Goal: Information Seeking & Learning: Learn about a topic

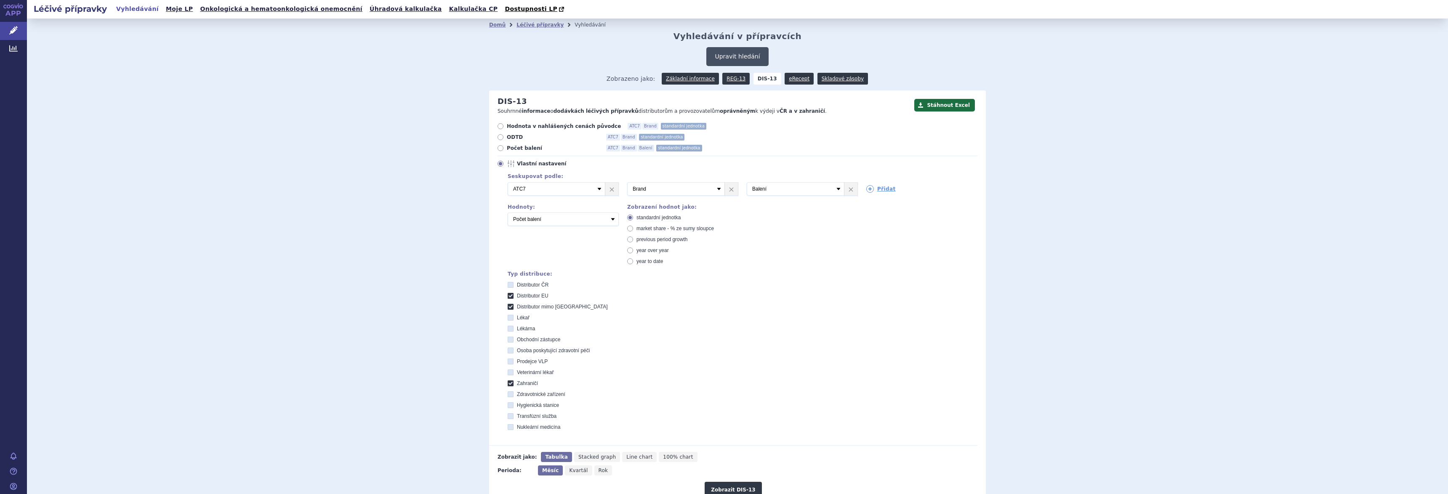
click at [719, 59] on button "Upravit hledání" at bounding box center [737, 56] width 62 height 19
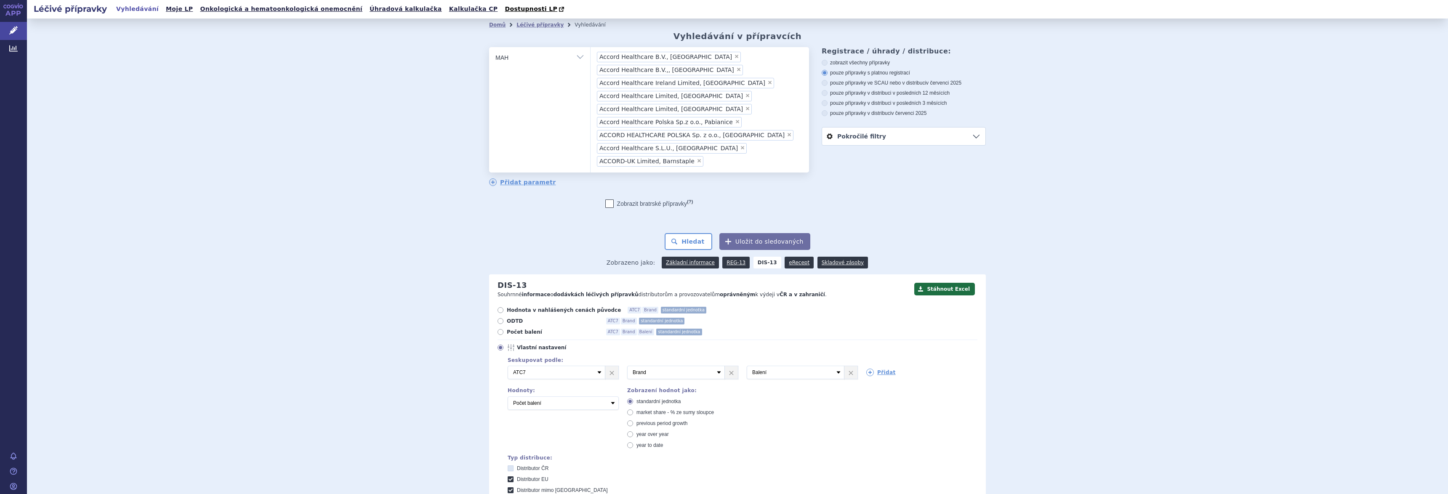
click at [577, 57] on select "Vše Přípravek/SUKL kód MAH VPOIS ATC/Aktivní látka Léková forma Síla" at bounding box center [539, 56] width 101 height 19
select select "filter-atc-group"
click at [489, 48] on select "Vše Přípravek/SUKL kód MAH VPOIS ATC/Aktivní látka Léková forma Síla" at bounding box center [539, 56] width 101 height 19
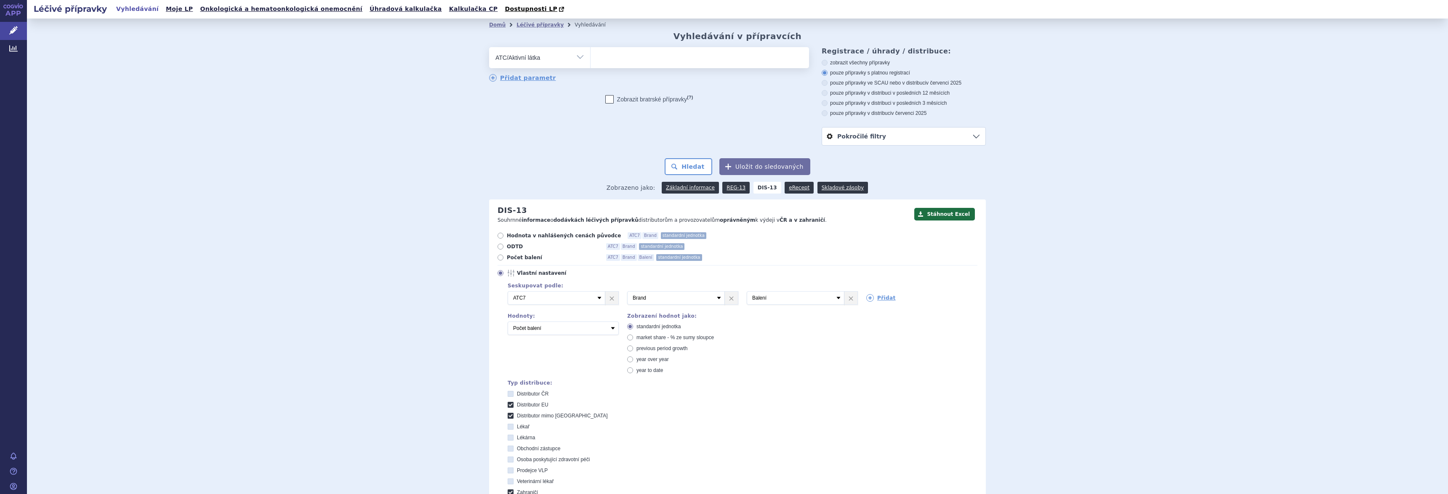
click at [633, 60] on ul at bounding box center [700, 56] width 218 height 18
click at [591, 60] on select at bounding box center [590, 57] width 0 height 21
type input "prothro"
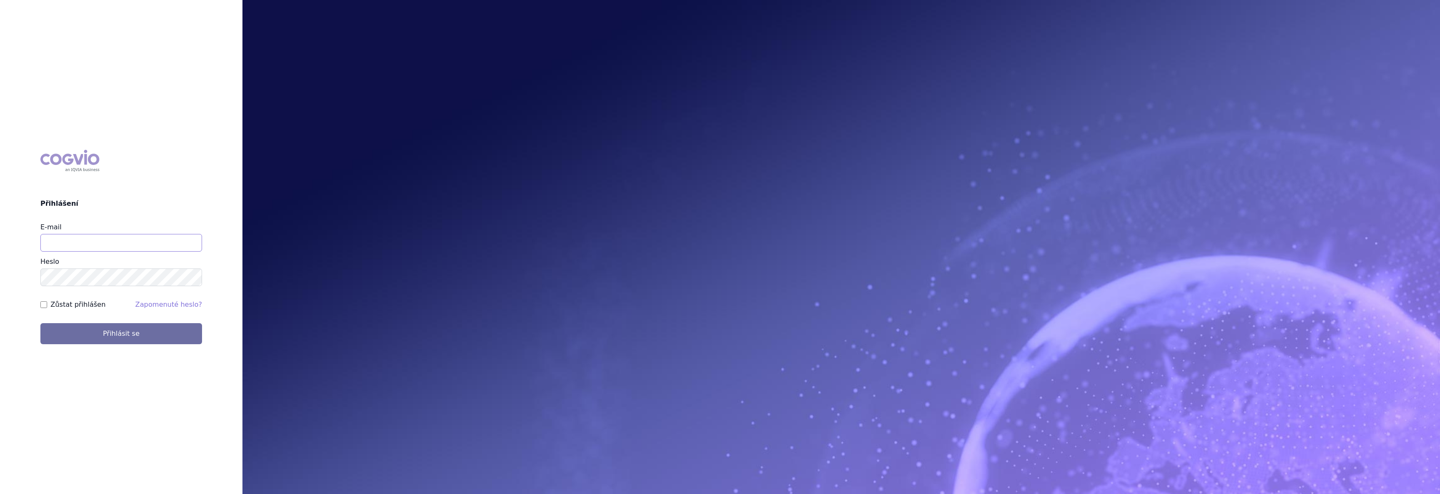
click at [111, 238] on input "E-mail" at bounding box center [121, 243] width 162 height 18
type input "gustav_sverak@accord-healthcare.com"
click at [104, 334] on button "Přihlásit se" at bounding box center [121, 333] width 162 height 21
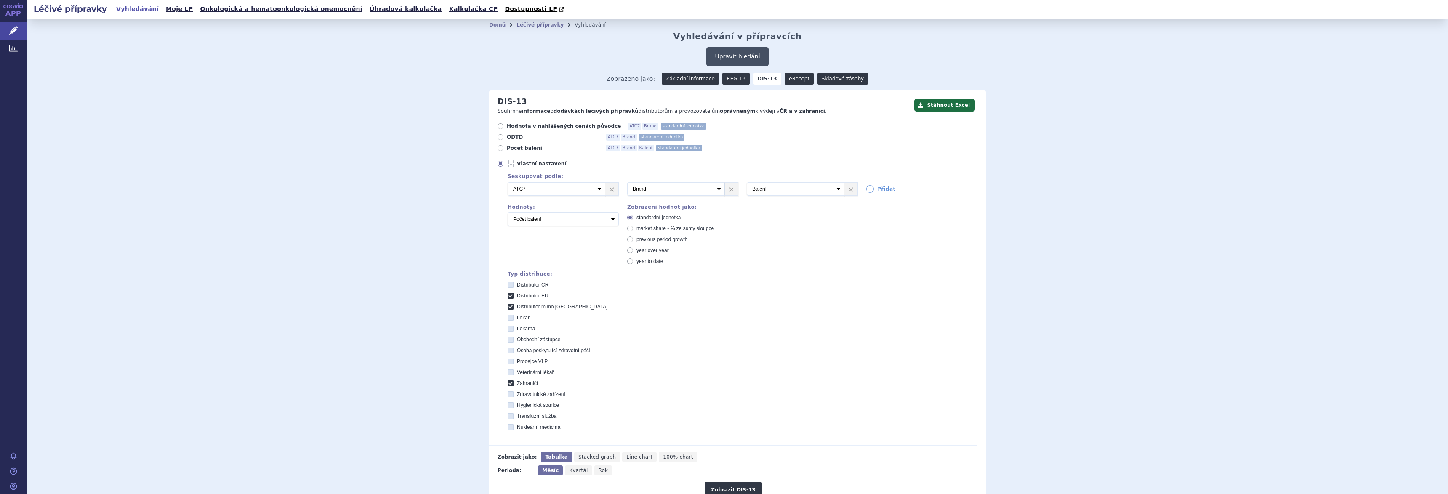
click at [734, 56] on button "Upravit hledání" at bounding box center [737, 56] width 62 height 19
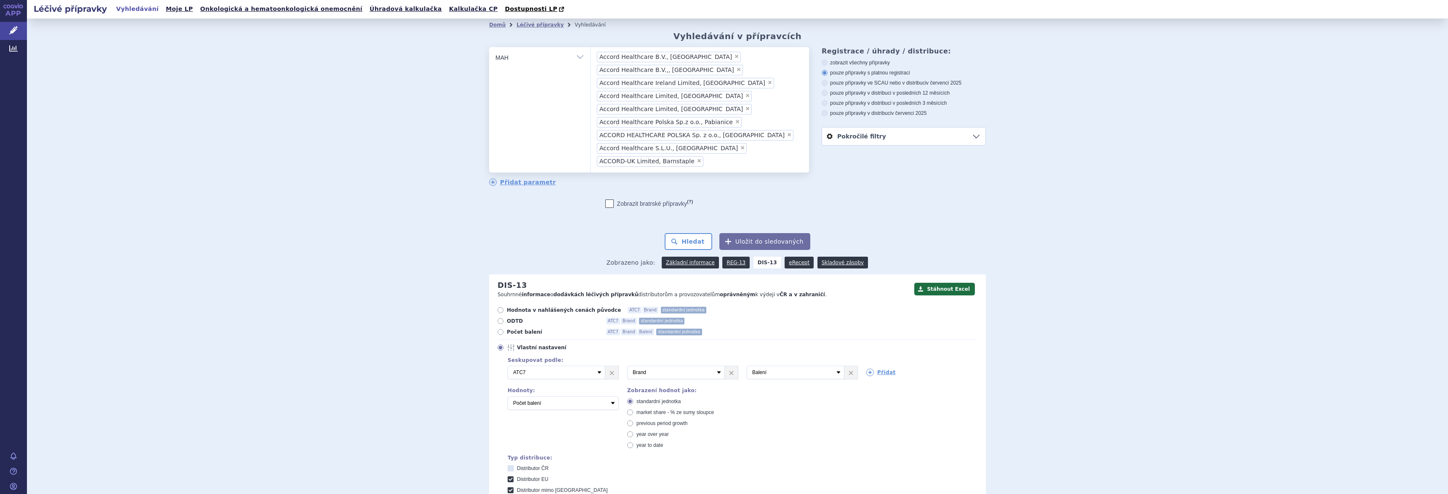
drag, startPoint x: 577, startPoint y: 57, endPoint x: 582, endPoint y: 60, distance: 5.6
click at [576, 57] on select "Vše Přípravek/SUKL kód MAH VPOIS ATC/Aktivní látka Léková forma Síla" at bounding box center [539, 56] width 101 height 19
select select "filter-atc-group"
click at [489, 48] on select "Vše Přípravek/SUKL kód MAH VPOIS ATC/Aktivní látka Léková forma Síla" at bounding box center [539, 56] width 101 height 19
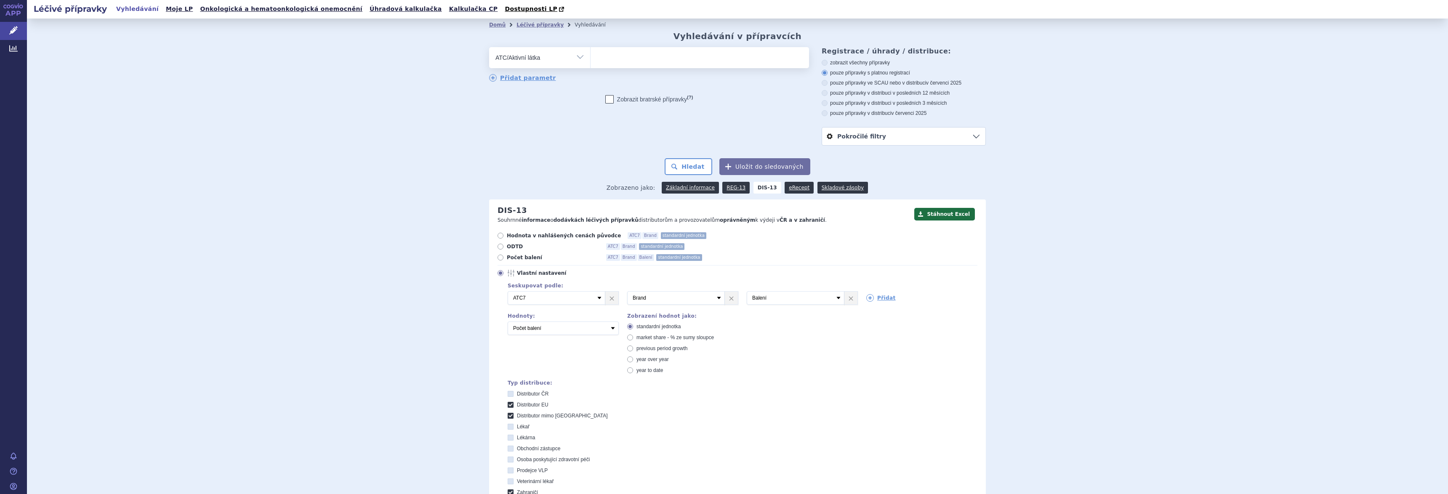
click at [612, 59] on ul at bounding box center [700, 56] width 218 height 18
click at [591, 59] on select at bounding box center [590, 57] width 0 height 21
type input "p"
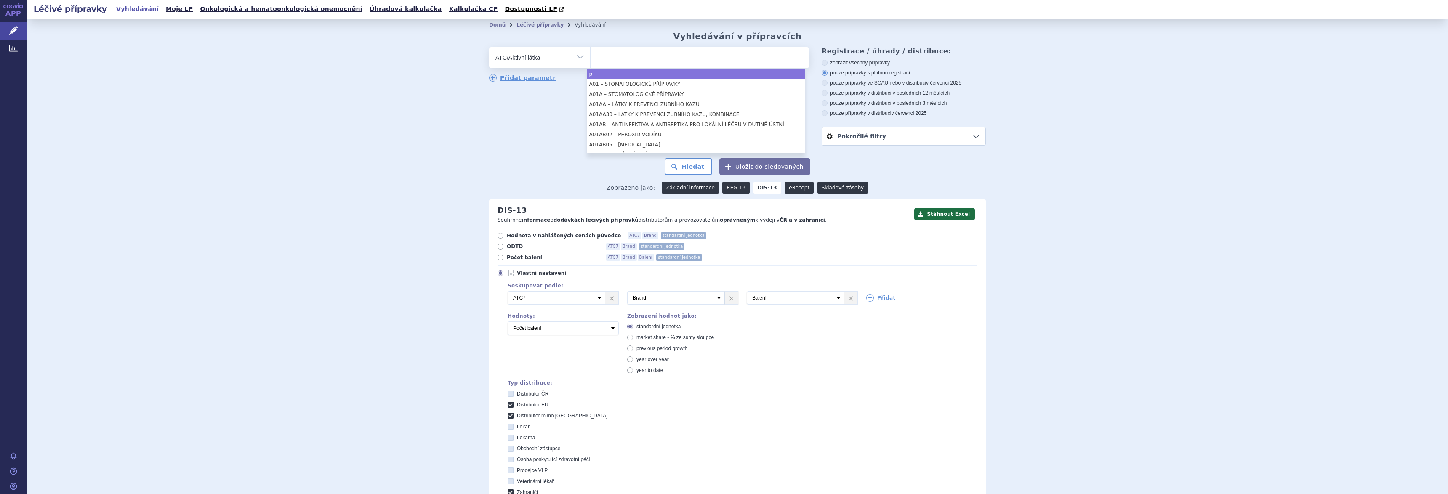
select select "p"
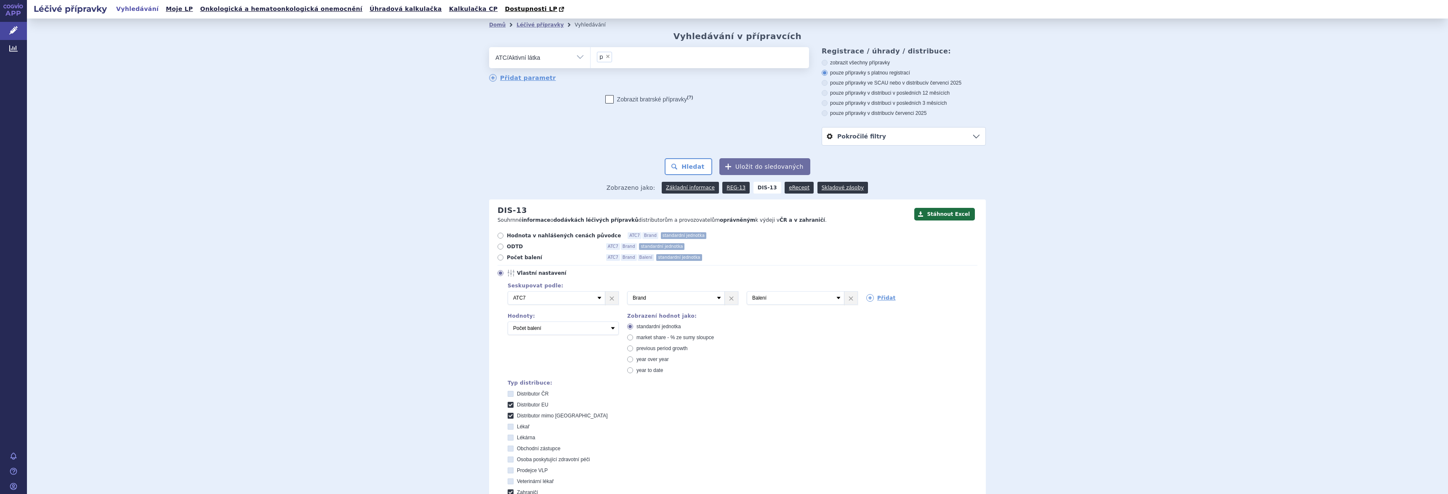
click at [578, 55] on select "Vše Přípravek/SUKL kód MAH VPOIS ATC/Aktivní látka Léková forma Síla" at bounding box center [539, 56] width 101 height 19
click at [531, 61] on select "Vše Přípravek/SUKL kód MAH VPOIS ATC/Aktivní látka Léková forma Síla" at bounding box center [539, 56] width 101 height 19
click at [578, 55] on select "Vše Přípravek/SUKL kód MAH VPOIS ATC/Aktivní látka Léková forma Síla" at bounding box center [539, 56] width 101 height 19
click at [489, 48] on select "Vše Přípravek/SUKL kód MAH VPOIS ATC/Aktivní látka Léková forma Síla" at bounding box center [539, 56] width 101 height 19
click at [605, 57] on span "×" at bounding box center [607, 56] width 5 height 5
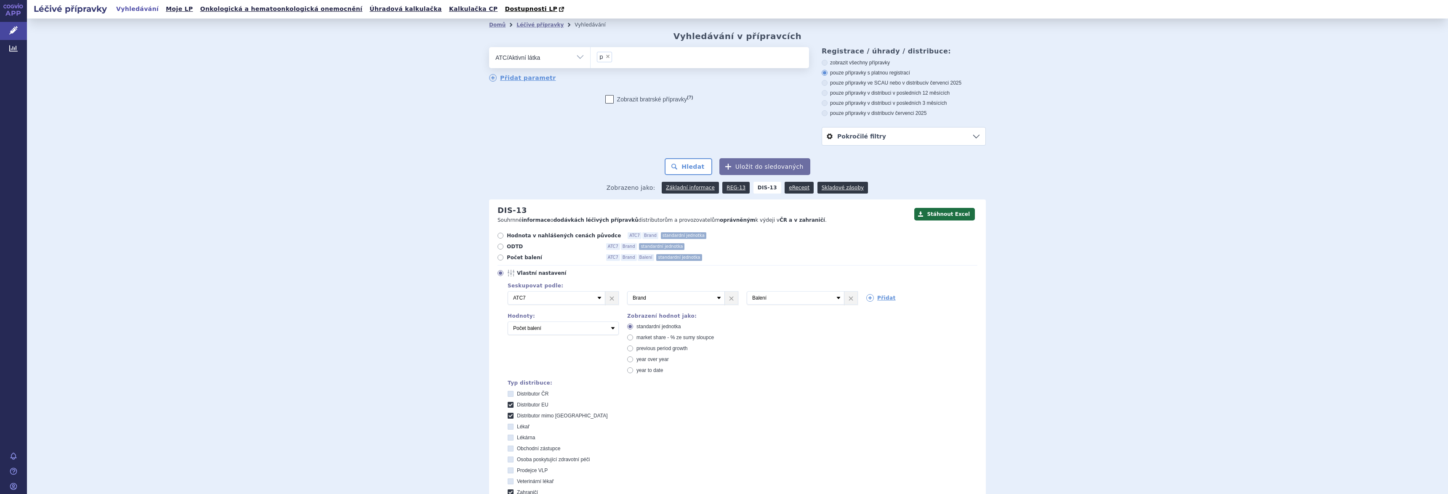
click at [591, 57] on select "p" at bounding box center [590, 57] width 0 height 21
select select
type input "o"
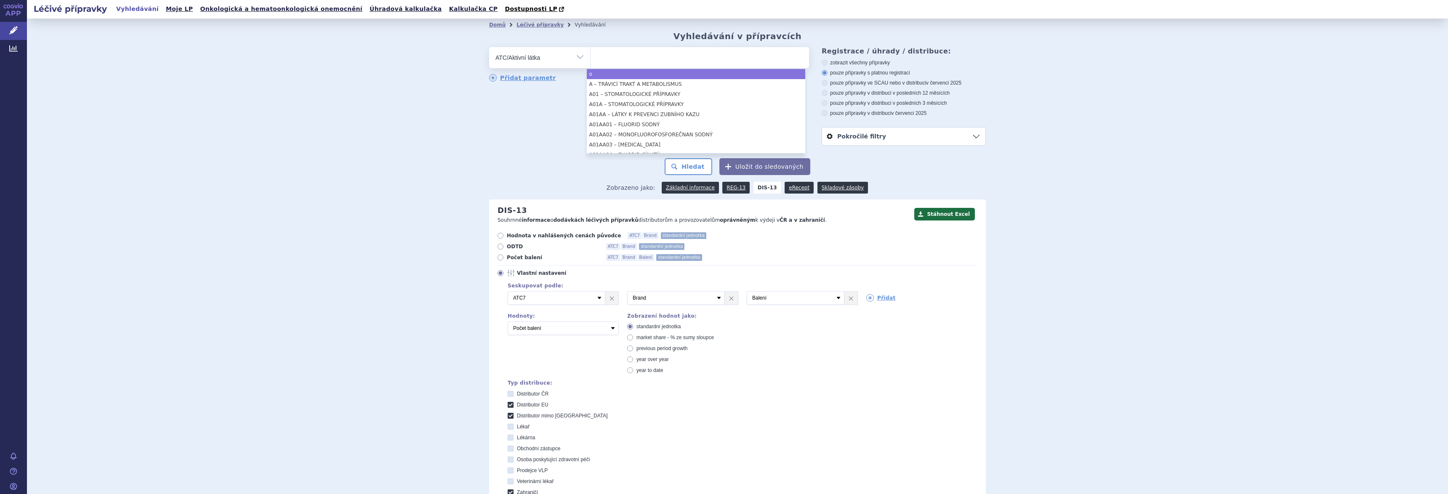
select select "o"
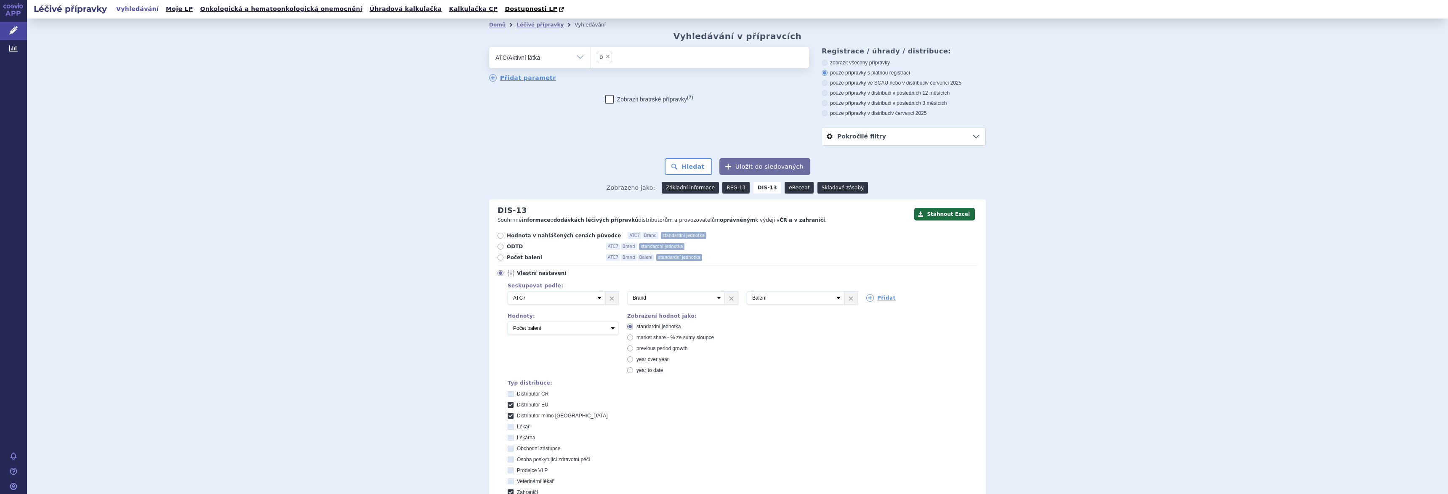
click at [527, 52] on select "Vše Přípravek/SUKL kód MAH VPOIS ATC/Aktivní látka Léková forma Síla" at bounding box center [539, 56] width 101 height 19
click at [531, 59] on select "Vše Přípravek/SUKL kód MAH VPOIS ATC/Aktivní látka Léková forma Síla" at bounding box center [539, 56] width 101 height 19
select select "filter-product"
click at [489, 48] on select "Vše Přípravek/SUKL kód MAH VPOIS ATC/Aktivní látka Léková forma Síla" at bounding box center [539, 56] width 101 height 19
click at [601, 56] on ul at bounding box center [700, 56] width 218 height 18
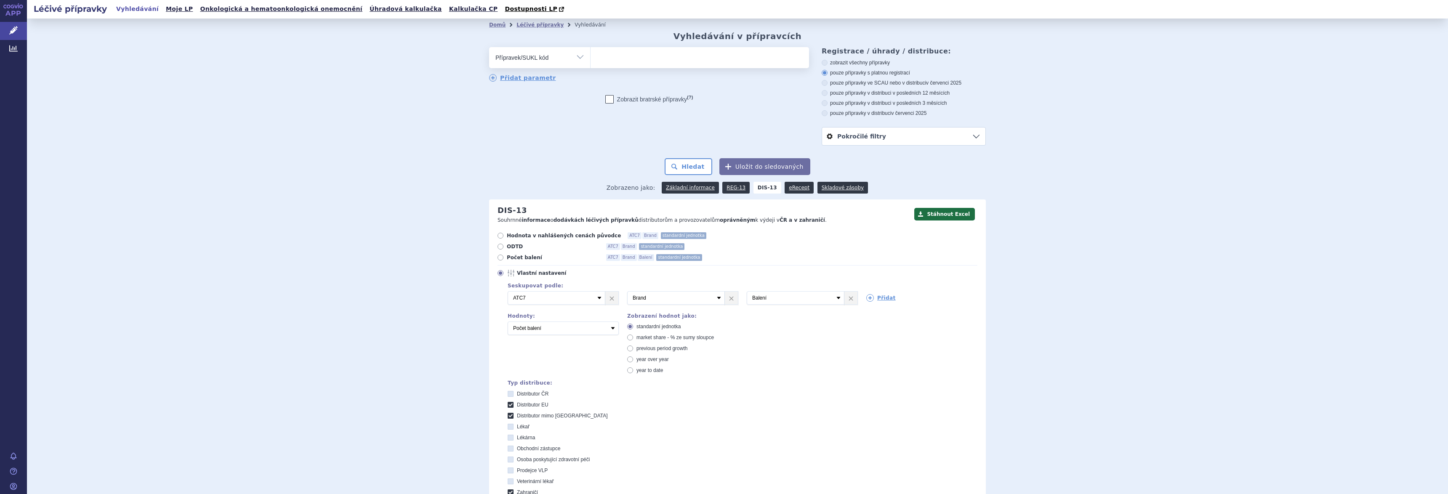
click at [591, 56] on select at bounding box center [590, 57] width 0 height 21
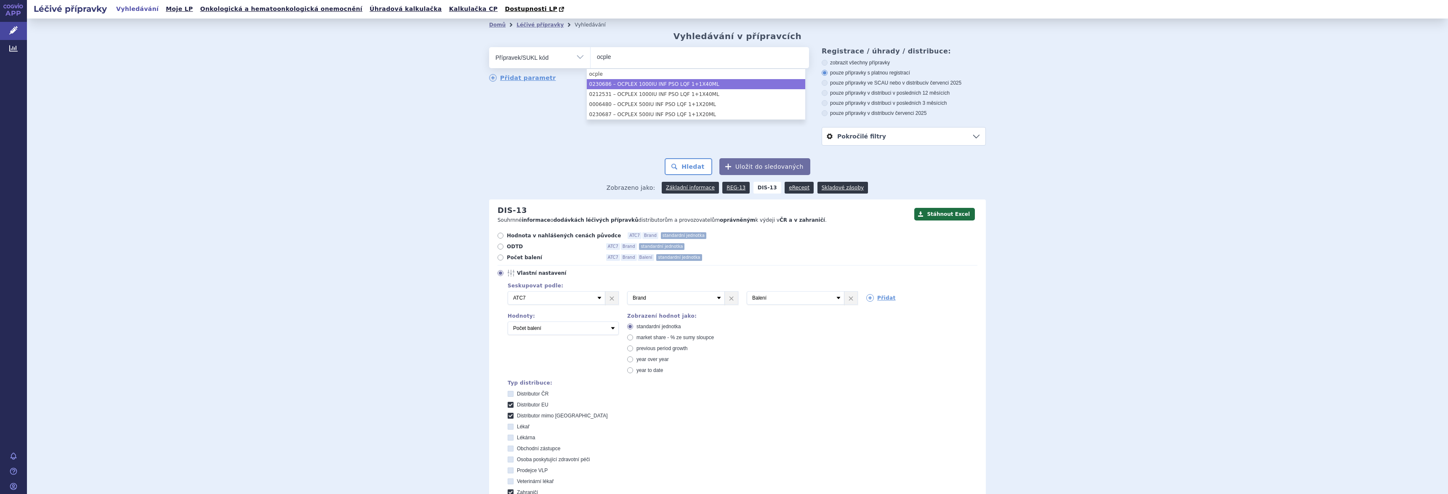
type input "ocple"
select select "00f54b58-68d2-46a7-a3f1-b8eec4b4a421"
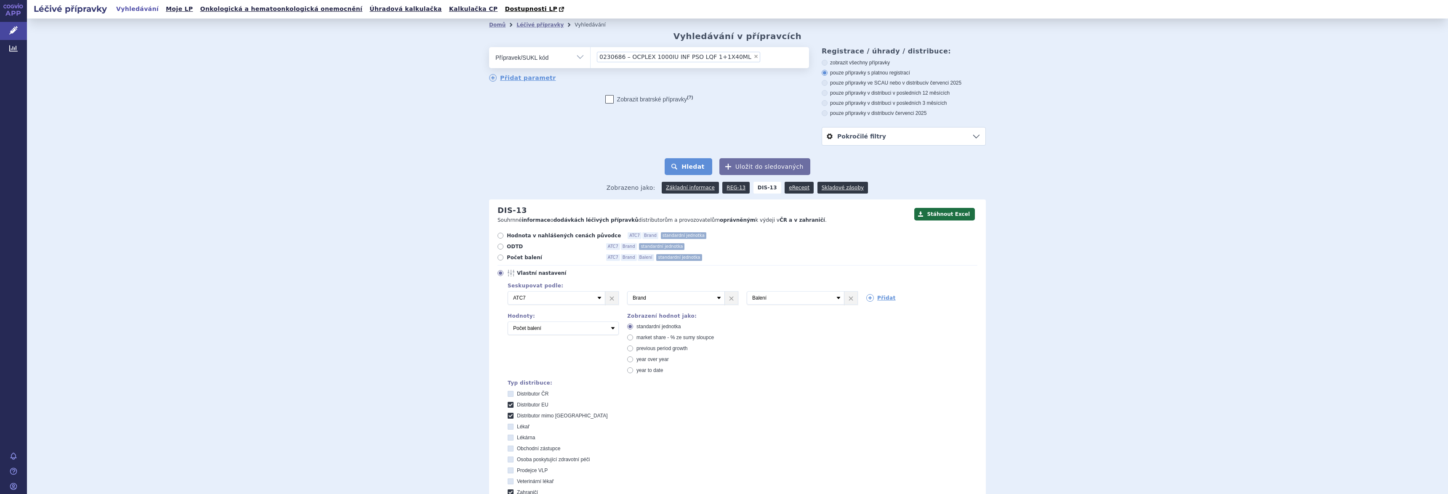
click at [692, 163] on button "Hledat" at bounding box center [689, 166] width 48 height 17
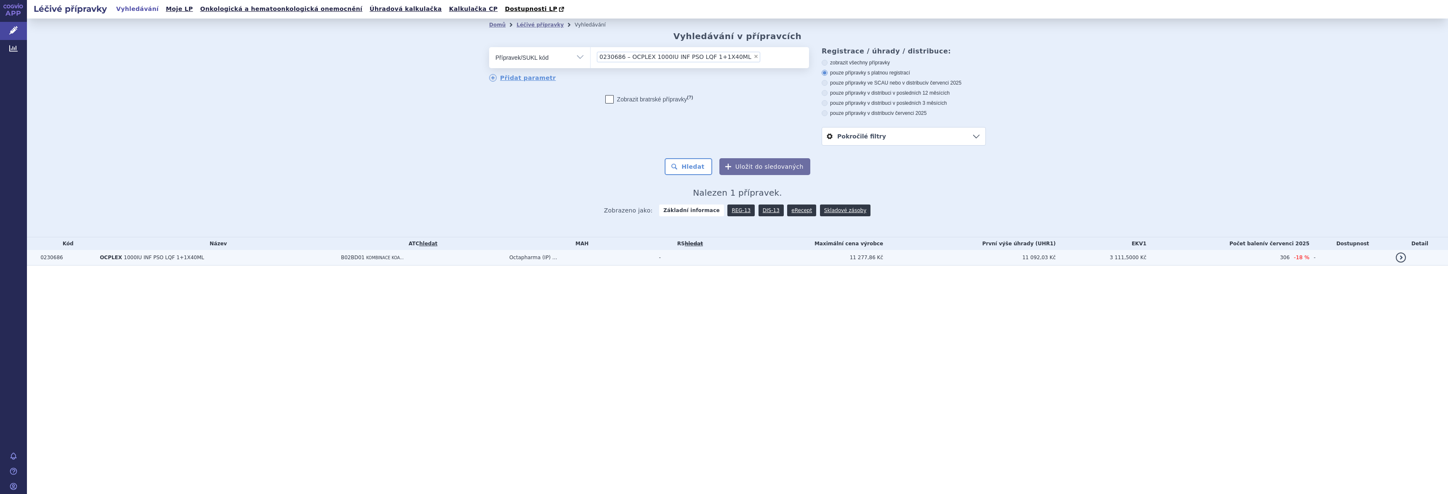
click at [362, 255] on td "B02BD01 KOMBINACE KOA..." at bounding box center [421, 258] width 168 height 16
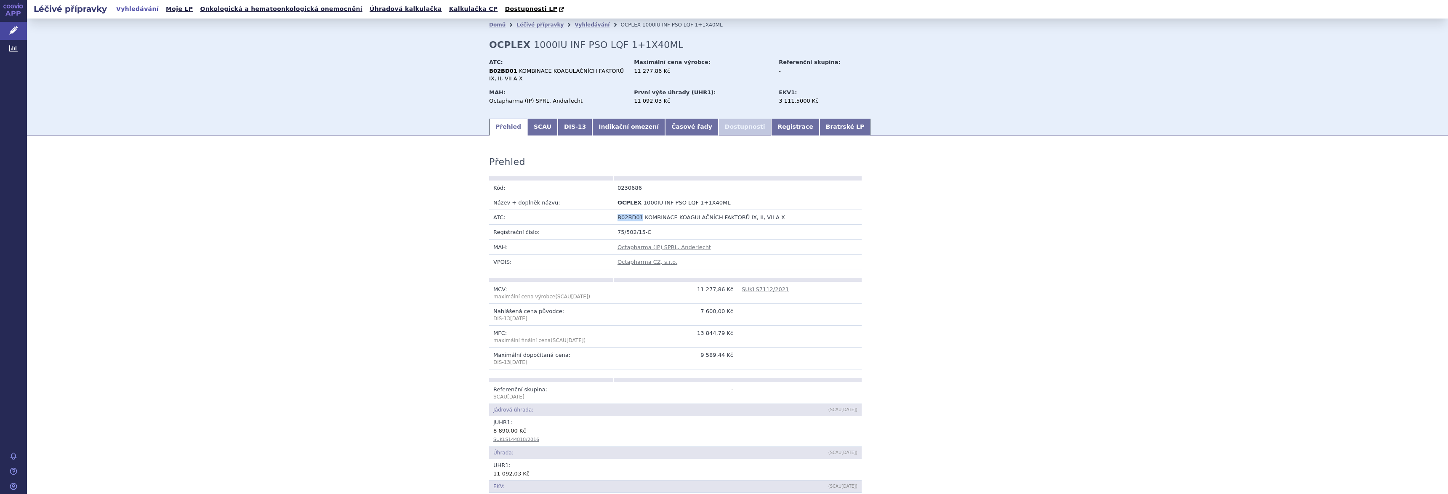
drag, startPoint x: 615, startPoint y: 217, endPoint x: 636, endPoint y: 217, distance: 21.1
click at [636, 217] on td "B02BD01 KOMBINACE KOAGULAČNÍCH FAKTORŮ IX, II, VII A X" at bounding box center [737, 217] width 248 height 15
copy span "B02BD01"
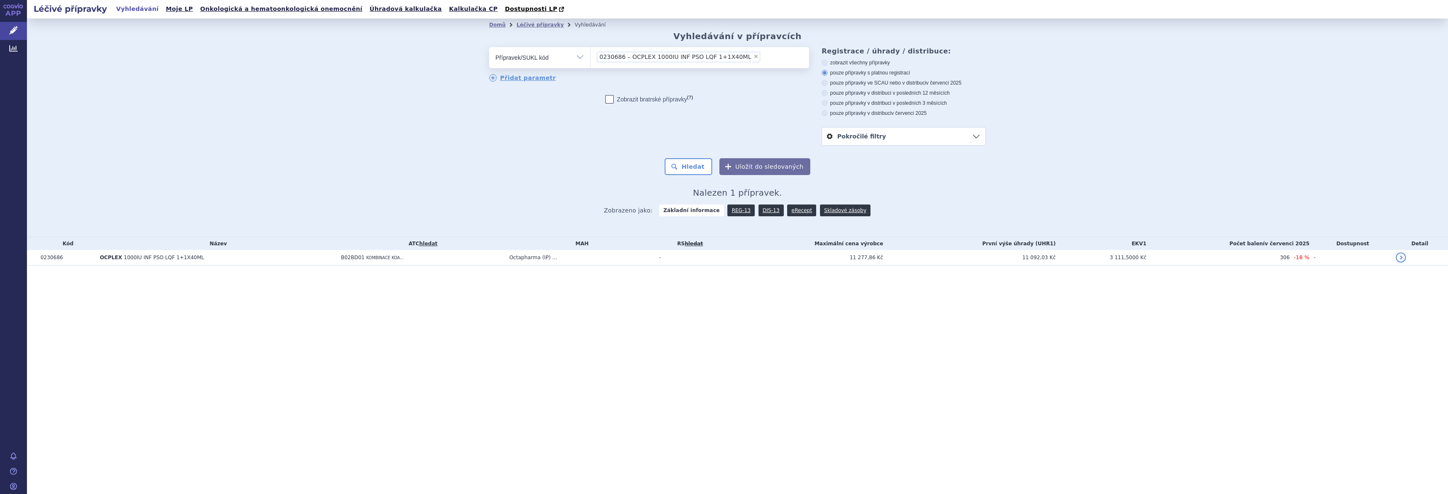
click at [580, 56] on select "Vše Přípravek/SUKL kód MAH VPOIS ATC/Aktivní látka Léková forma Síla" at bounding box center [539, 56] width 101 height 19
select select "filter-atc-group"
click at [489, 48] on select "Vše Přípravek/SUKL kód MAH VPOIS ATC/Aktivní látka Léková forma Síla" at bounding box center [539, 56] width 101 height 19
click at [620, 60] on ul at bounding box center [700, 56] width 218 height 18
click at [591, 60] on select at bounding box center [590, 57] width 0 height 21
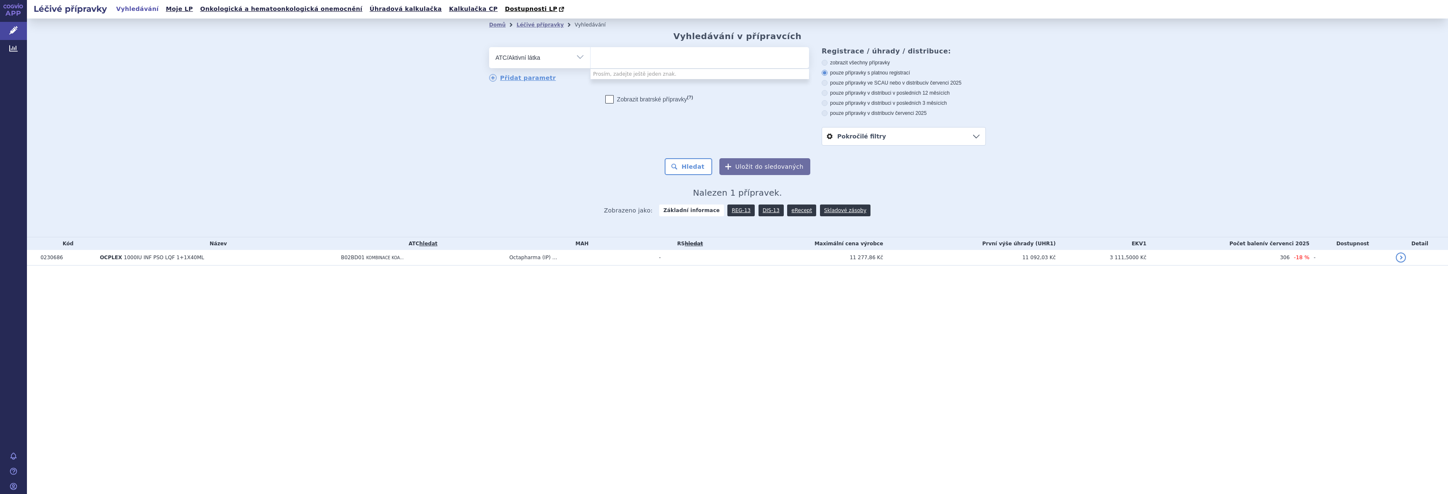
paste input "B02BD01"
type input "B02BD01"
select select "B02BD01"
click at [690, 167] on button "Hledat" at bounding box center [689, 166] width 48 height 17
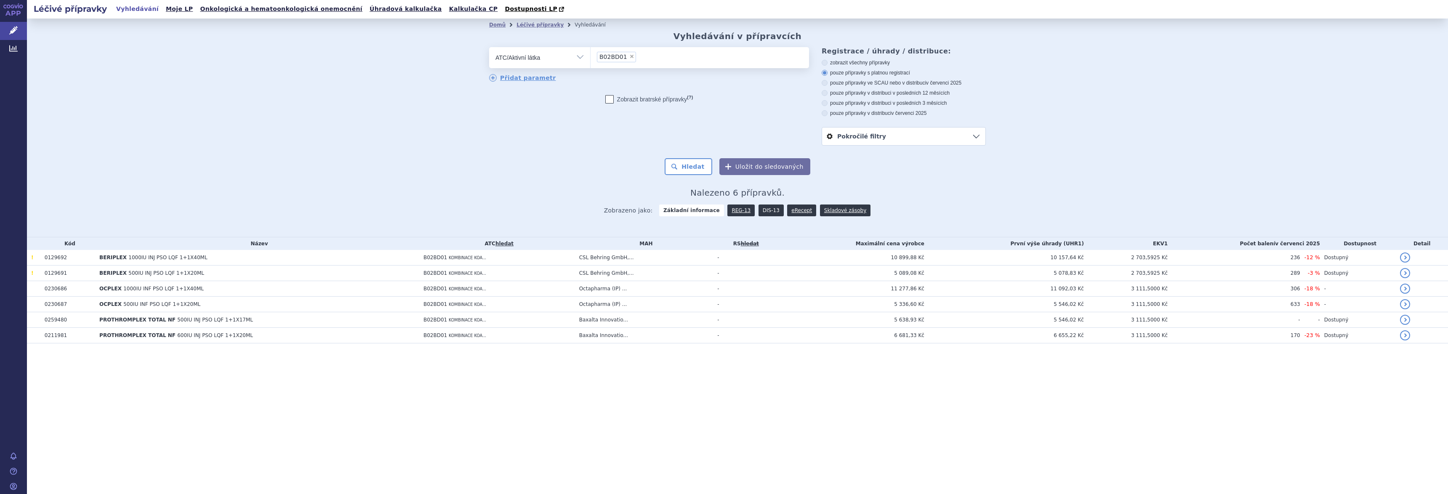
click at [765, 210] on link "DIS-13" at bounding box center [771, 211] width 25 height 12
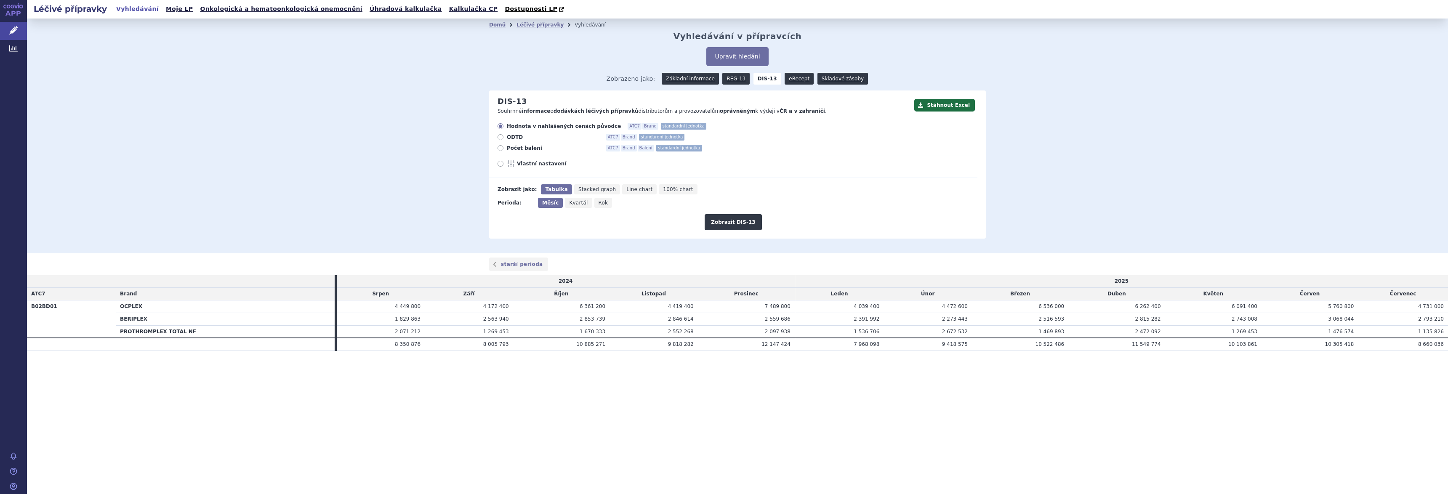
click at [599, 205] on span "Rok" at bounding box center [604, 203] width 10 height 6
click at [599, 203] on input "Rok" at bounding box center [596, 200] width 5 height 5
radio input "true"
click at [735, 220] on button "Zobrazit DIS-13" at bounding box center [733, 222] width 57 height 16
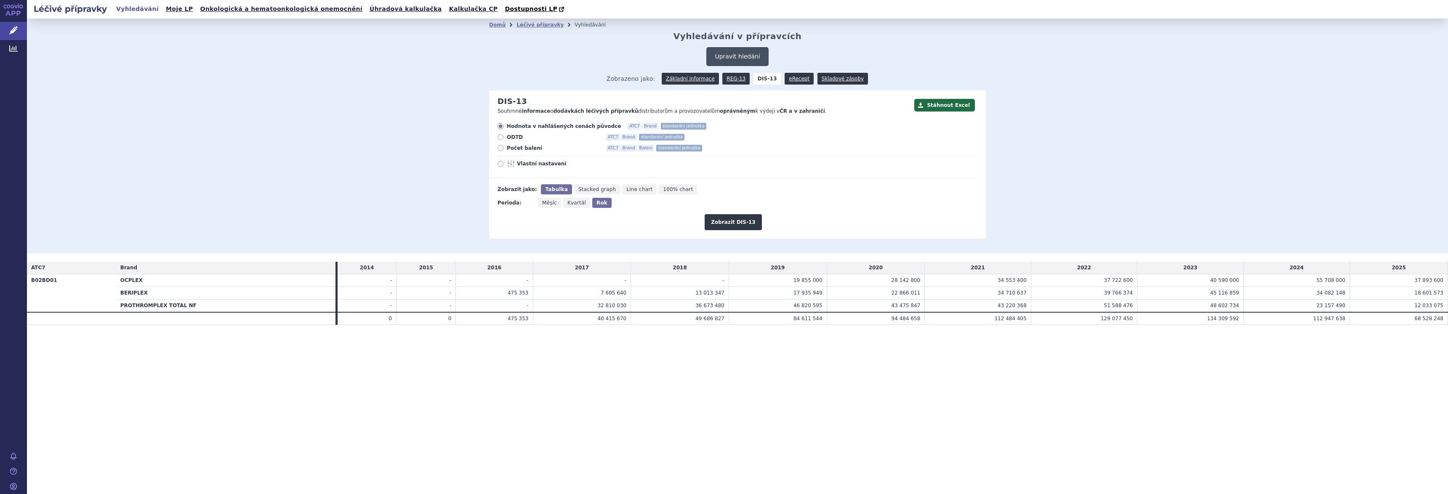
click at [732, 58] on button "Upravit hledání" at bounding box center [737, 56] width 62 height 19
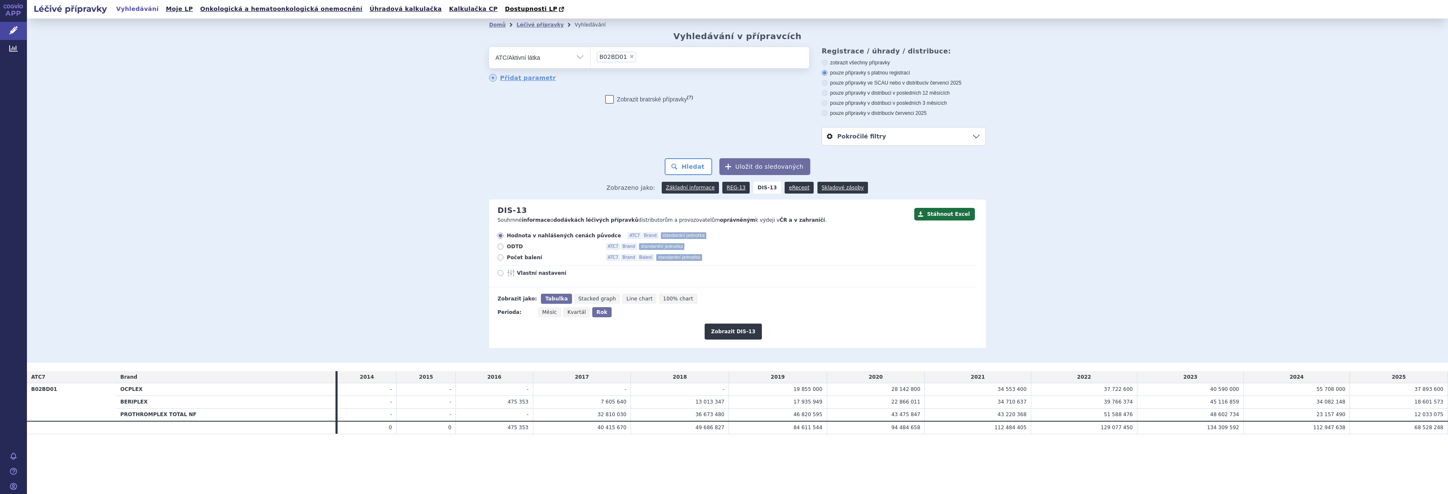
click at [629, 55] on span "×" at bounding box center [631, 56] width 5 height 5
click at [591, 55] on select "B02BD01" at bounding box center [590, 57] width 0 height 21
select select
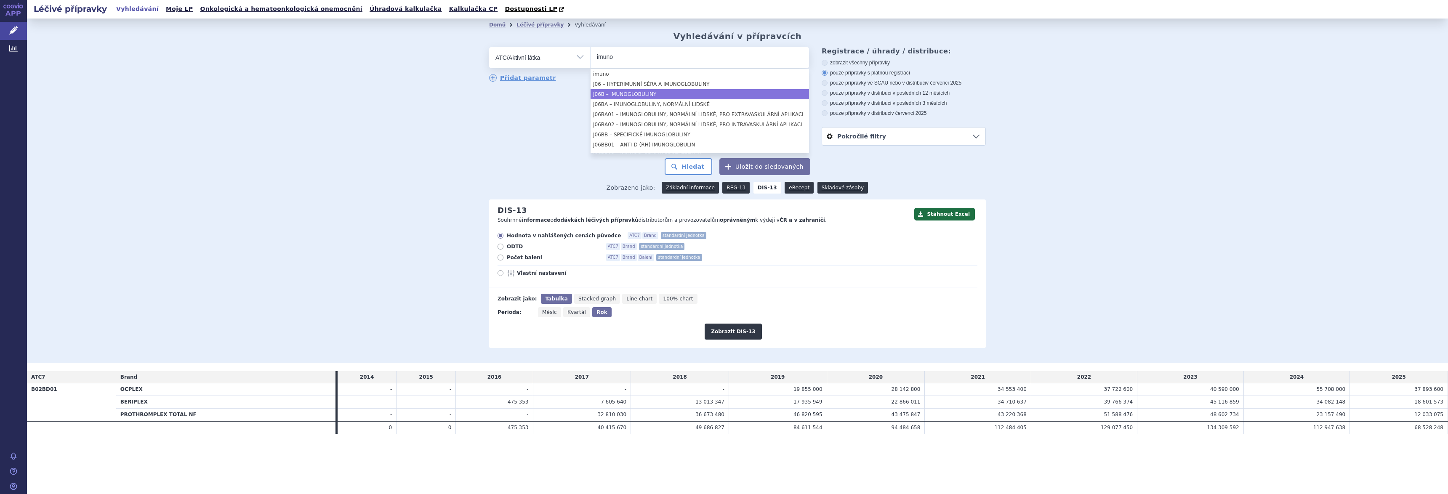
type input "imuno"
select select "J06B"
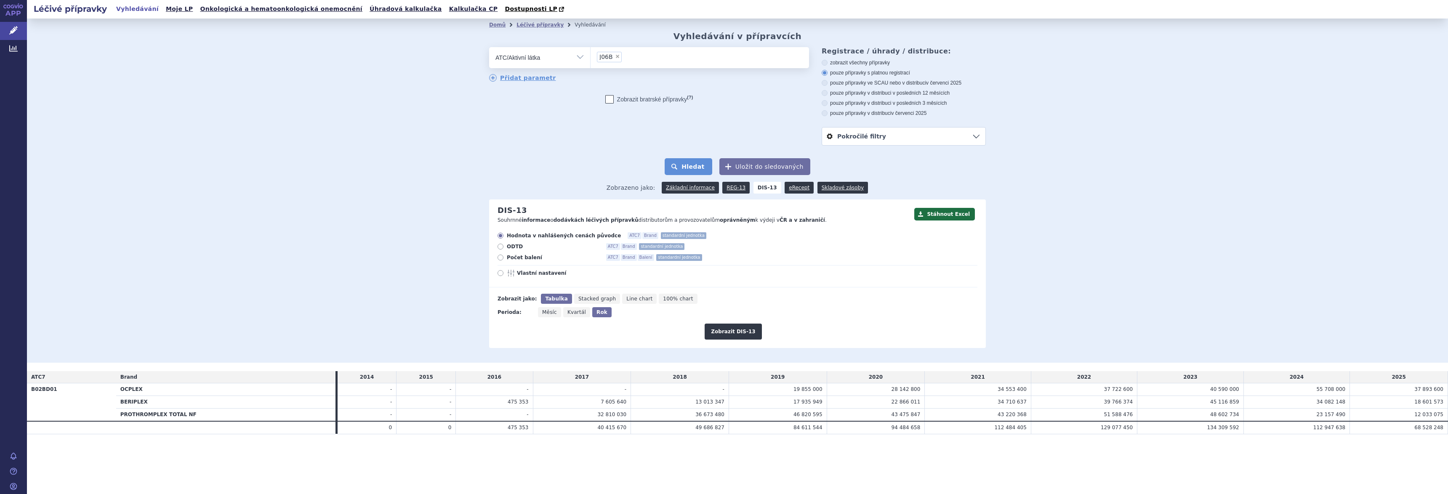
click at [688, 167] on button "Hledat" at bounding box center [689, 166] width 48 height 17
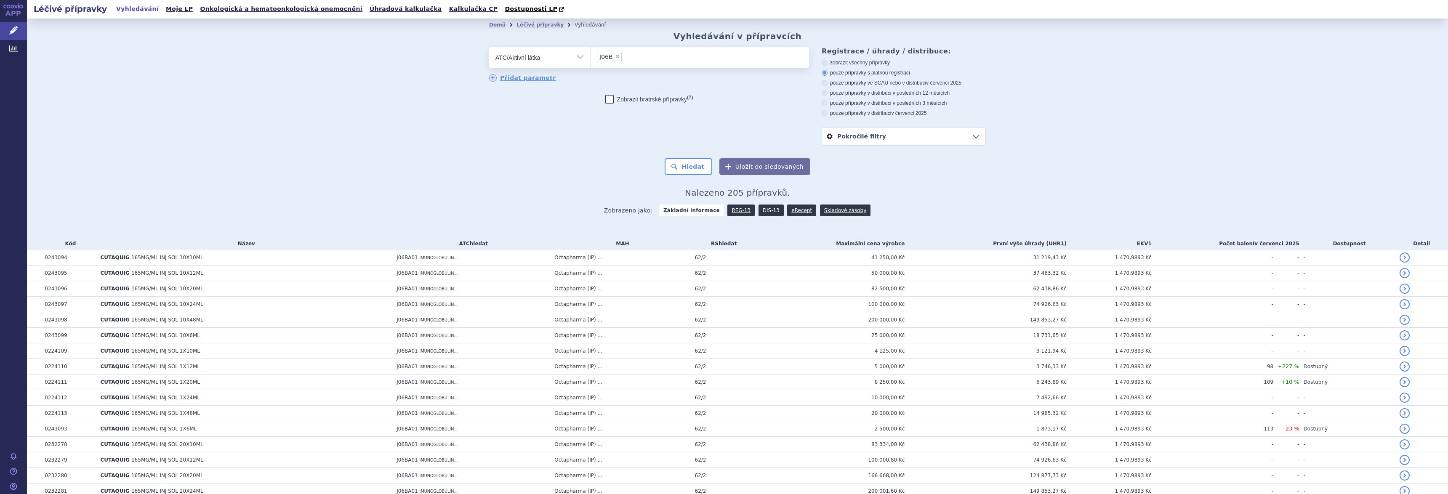
click at [763, 210] on link "DIS-13" at bounding box center [771, 211] width 25 height 12
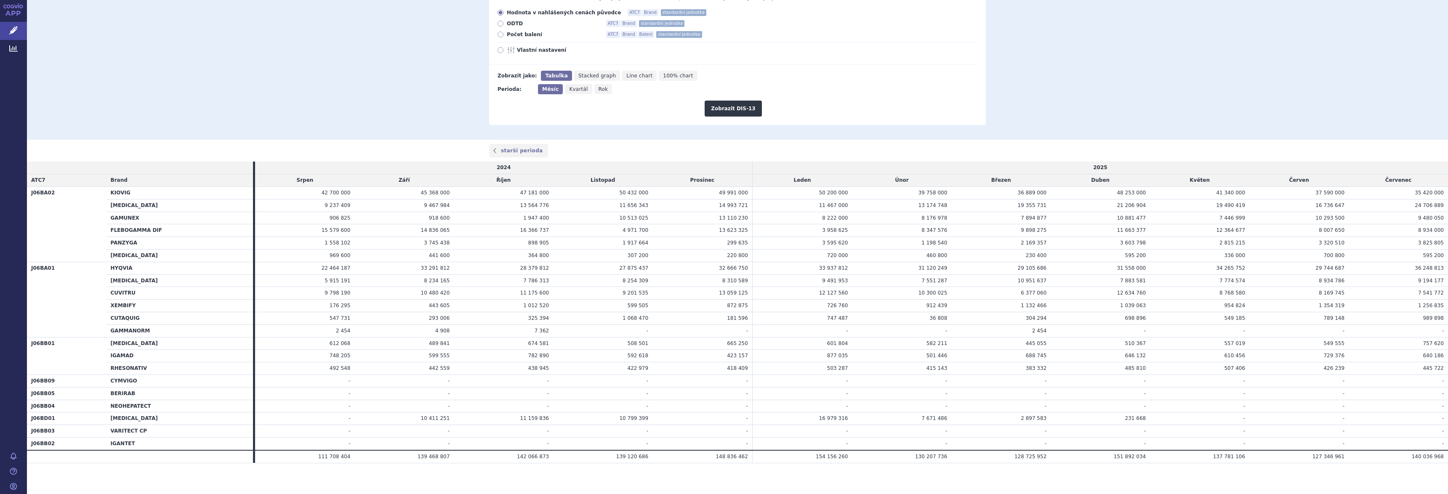
scroll to position [117, 0]
click at [598, 86] on icon "Rok" at bounding box center [603, 86] width 18 height 10
click at [598, 86] on input "Rok" at bounding box center [596, 83] width 5 height 5
radio input "true"
click at [732, 103] on button "Zobrazit DIS-13" at bounding box center [733, 106] width 57 height 16
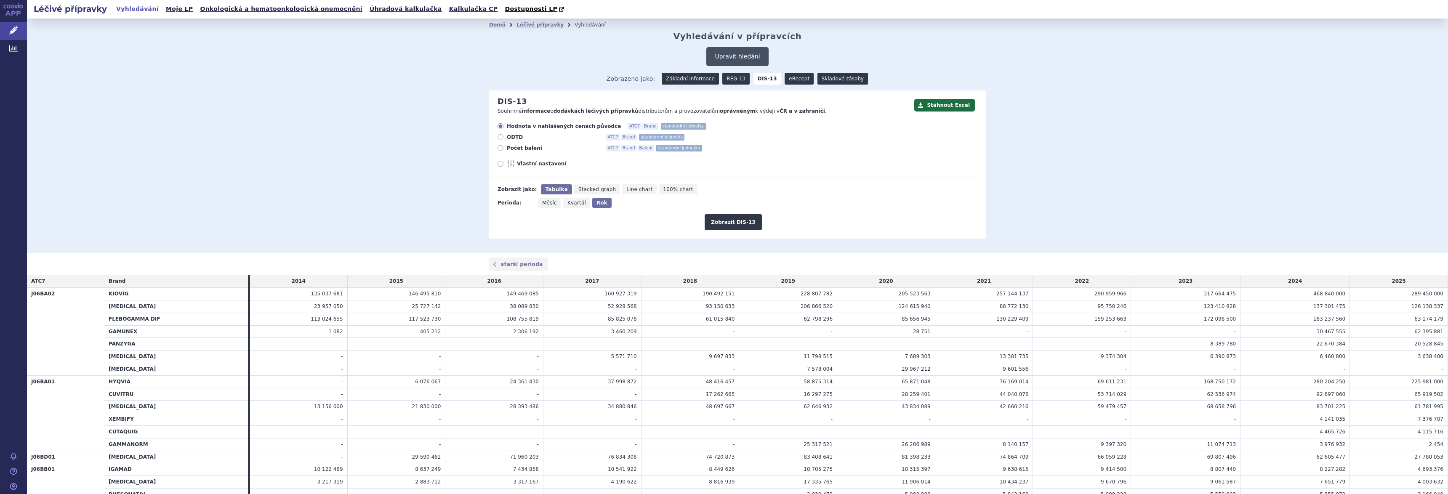
click at [732, 58] on button "Upravit hledání" at bounding box center [737, 56] width 62 height 19
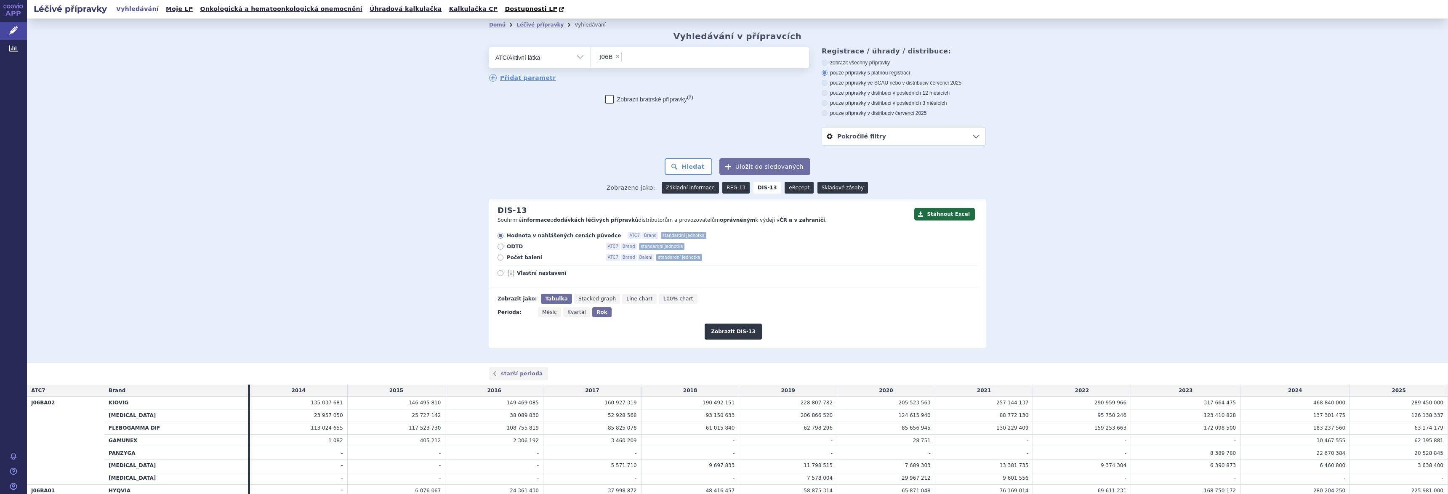
click at [615, 57] on span "×" at bounding box center [617, 56] width 5 height 5
click at [591, 57] on select "J06B" at bounding box center [590, 57] width 0 height 21
select select
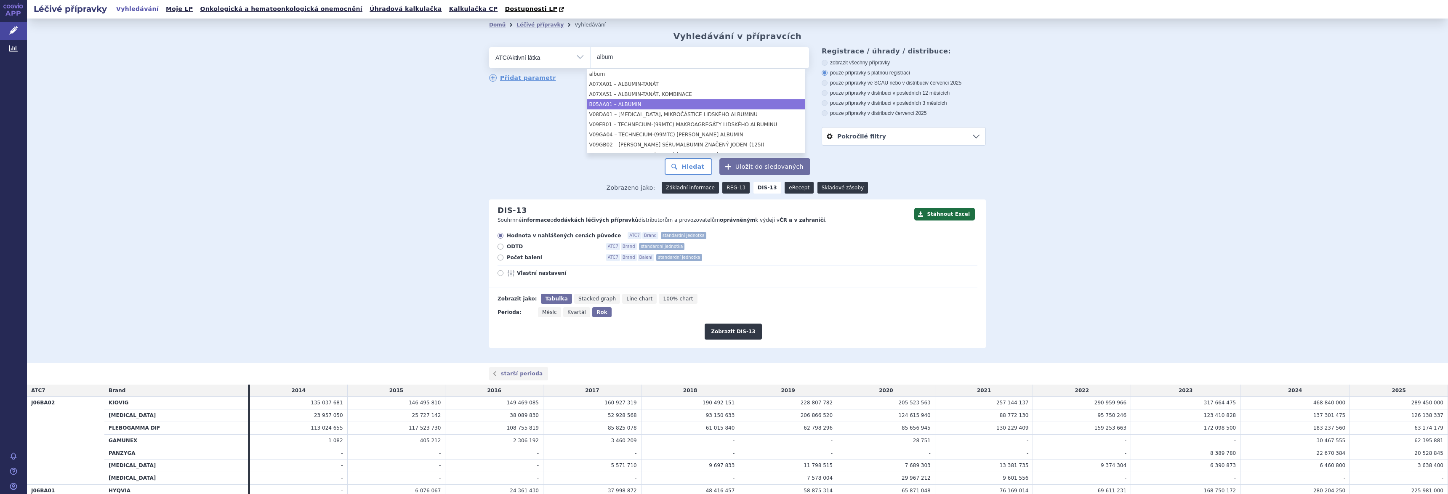
type input "album"
select select "B05AA01"
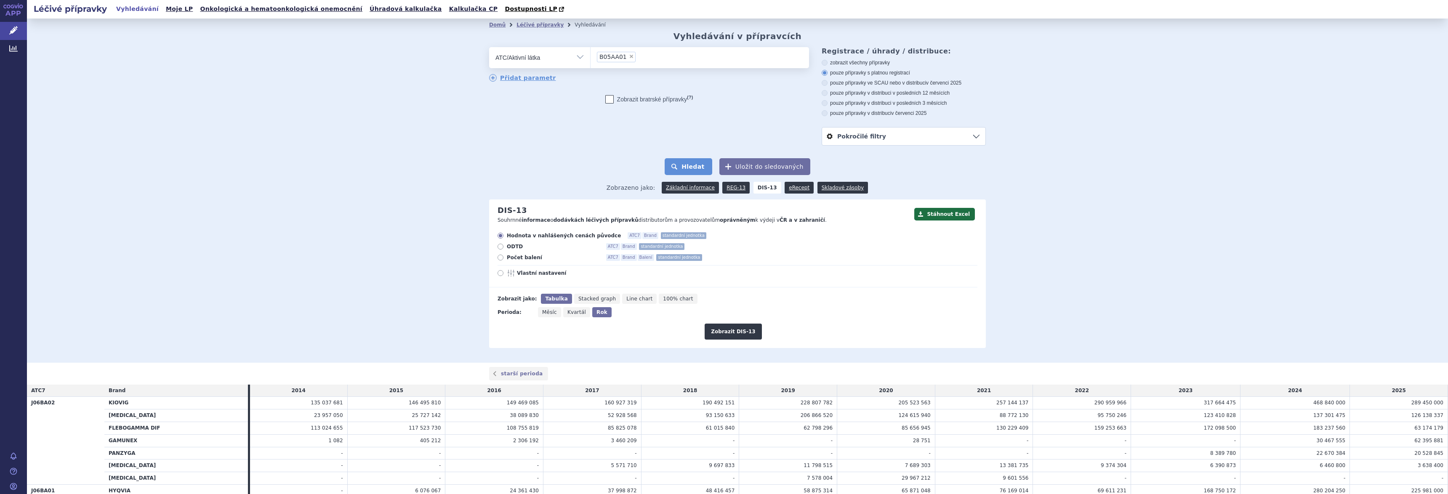
click at [693, 169] on button "Hledat" at bounding box center [689, 166] width 48 height 17
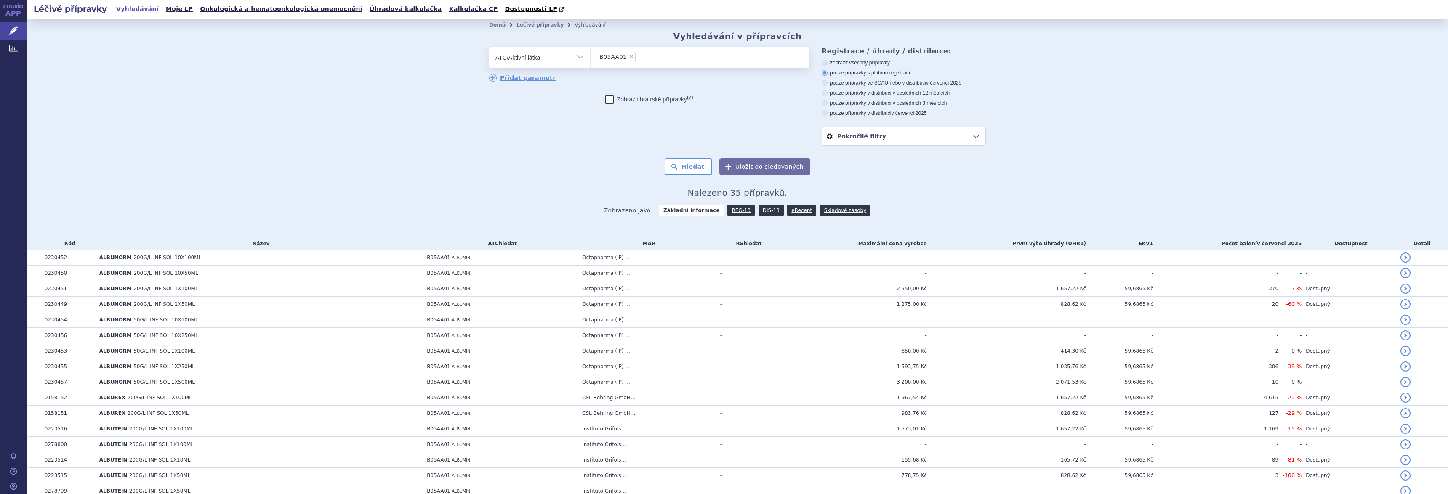
click at [762, 211] on link "DIS-13" at bounding box center [771, 211] width 25 height 12
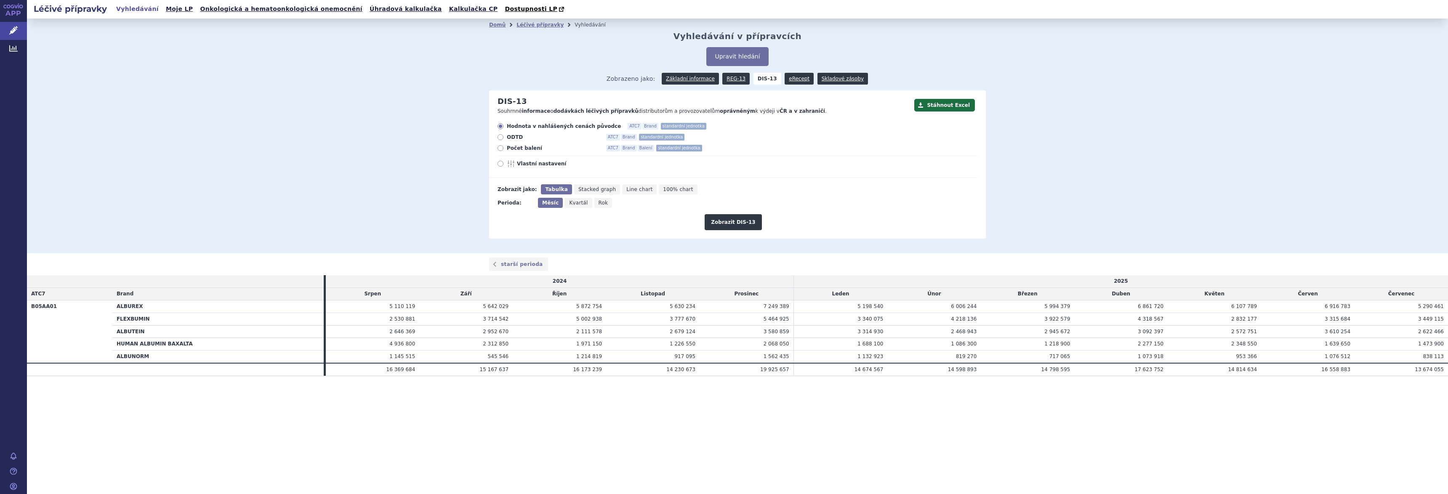
click at [599, 203] on span "Rok" at bounding box center [604, 203] width 10 height 6
click at [598, 203] on input "Rok" at bounding box center [596, 200] width 5 height 5
radio input "true"
click at [740, 224] on button "Zobrazit DIS-13" at bounding box center [733, 222] width 57 height 16
